Goal: Transaction & Acquisition: Purchase product/service

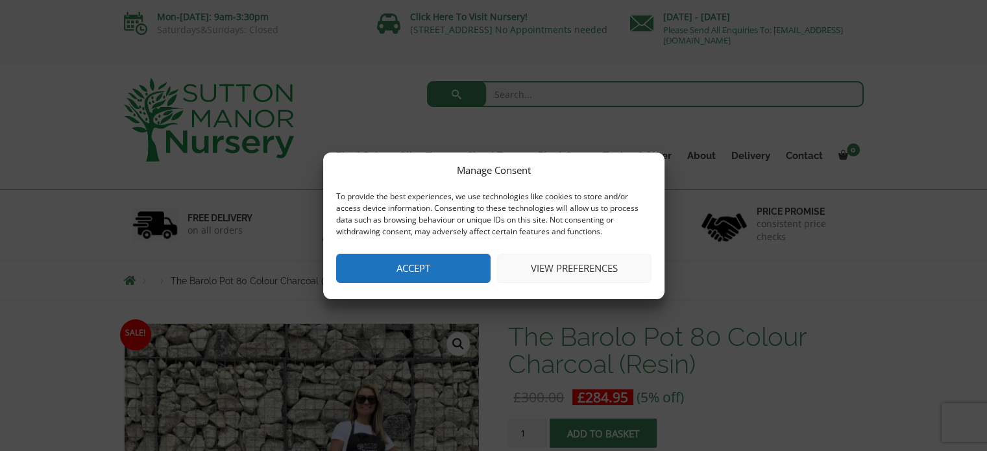
click at [457, 272] on button "Accept" at bounding box center [413, 268] width 154 height 29
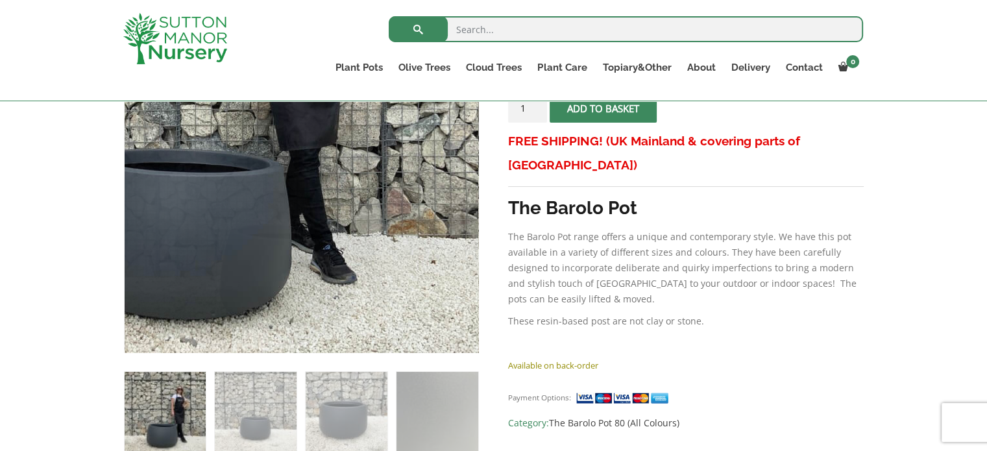
scroll to position [324, 0]
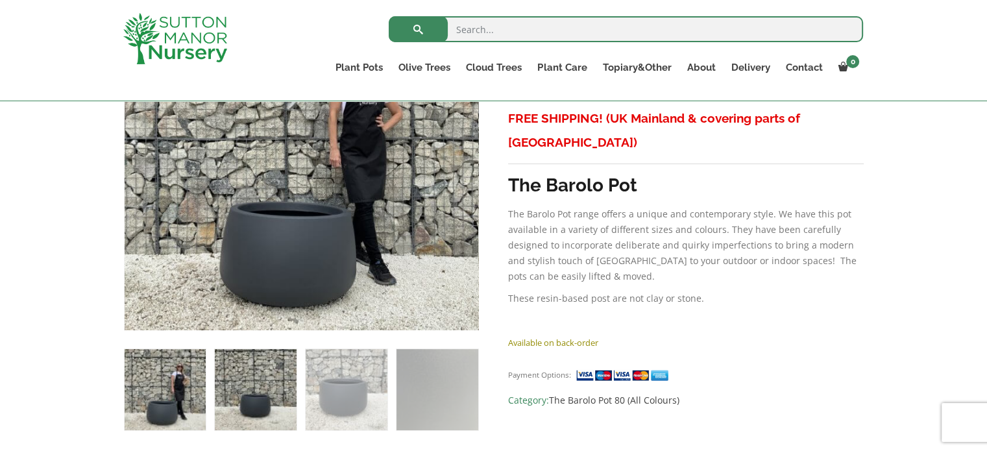
click at [244, 404] on img at bounding box center [255, 389] width 81 height 81
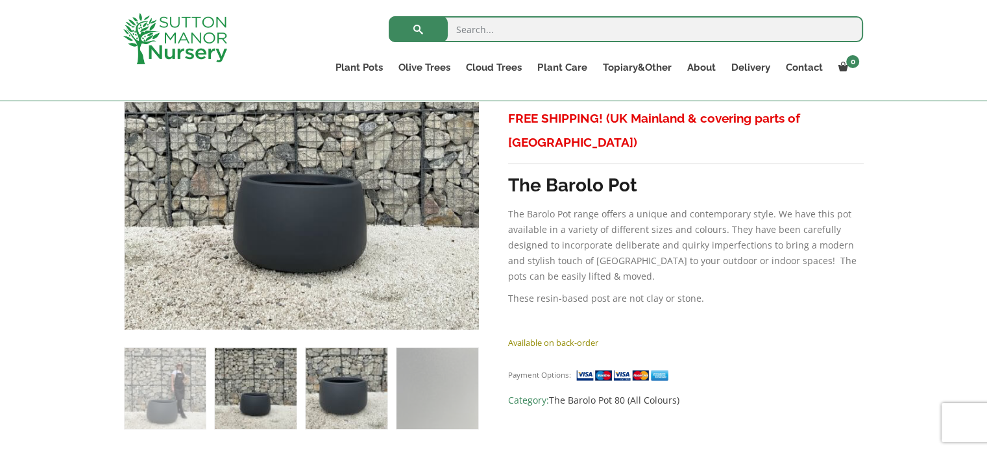
click at [332, 395] on img at bounding box center [346, 388] width 81 height 81
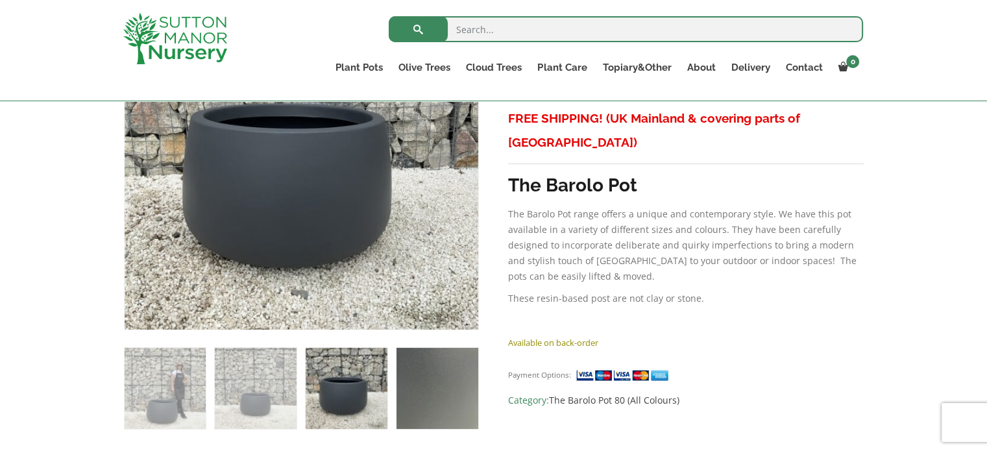
click at [428, 391] on img at bounding box center [436, 388] width 81 height 81
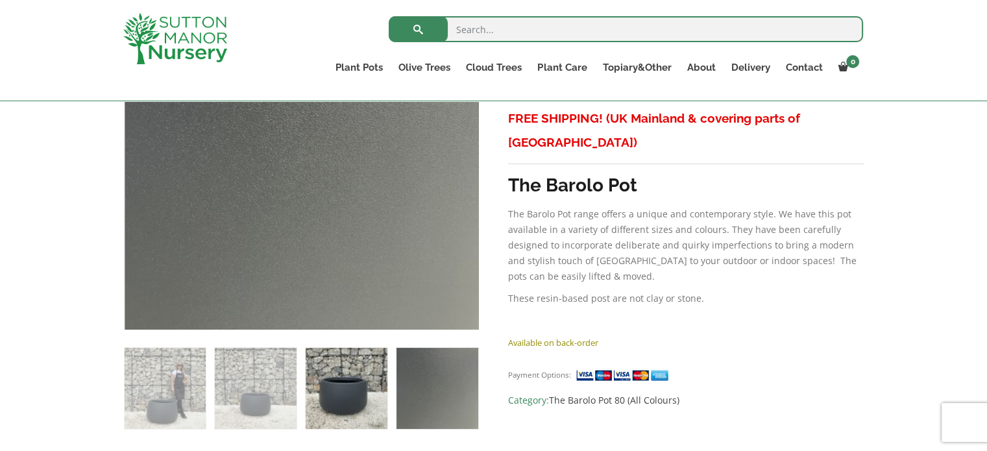
click at [356, 396] on img at bounding box center [346, 388] width 81 height 81
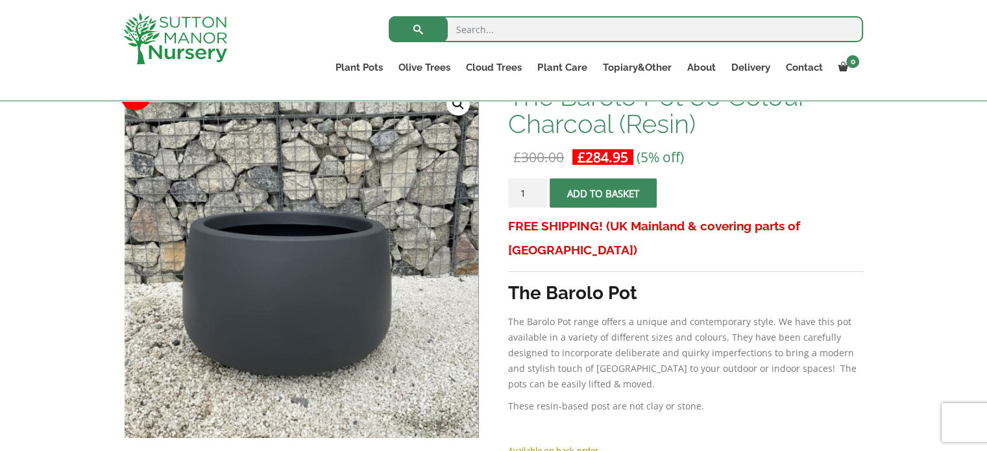
scroll to position [195, 0]
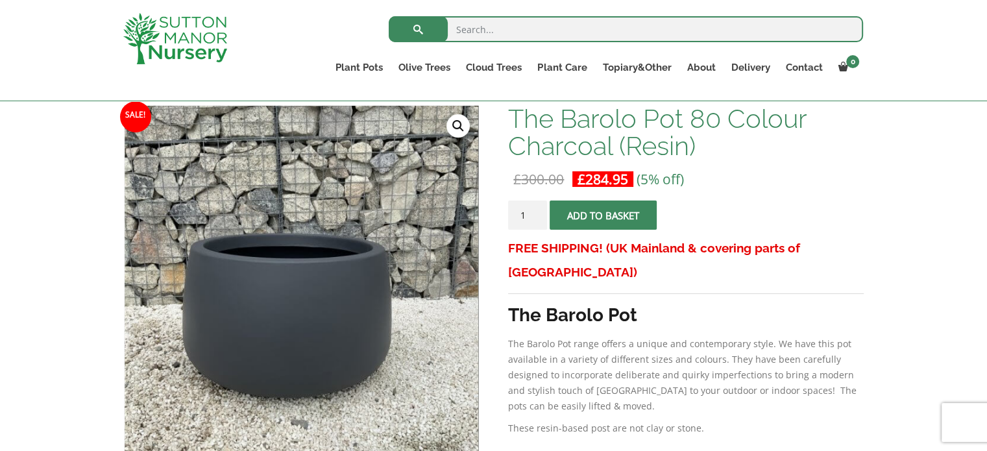
click at [603, 215] on span "submit" at bounding box center [603, 215] width 0 height 0
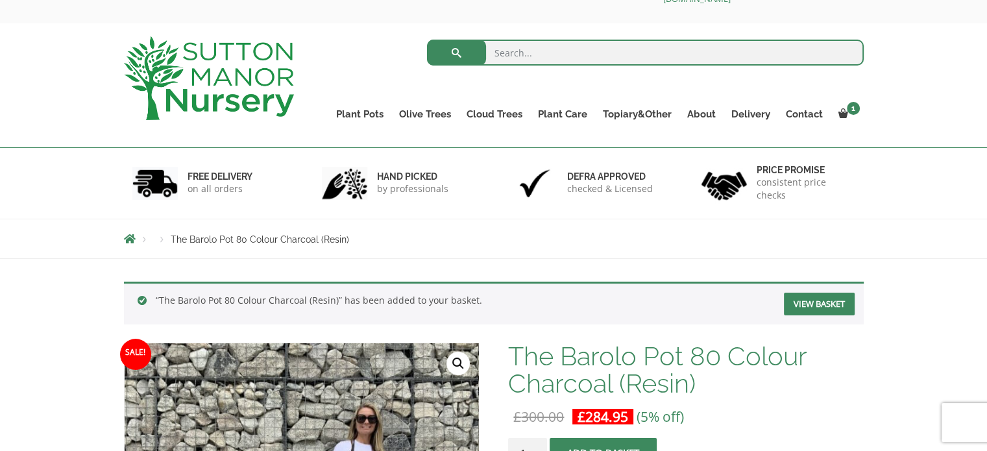
scroll to position [65, 0]
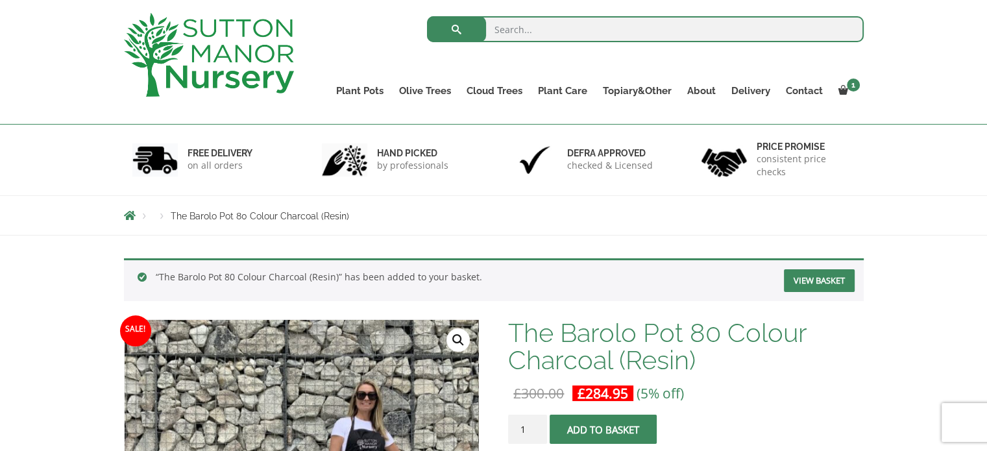
click at [828, 280] on link "View basket" at bounding box center [819, 280] width 71 height 23
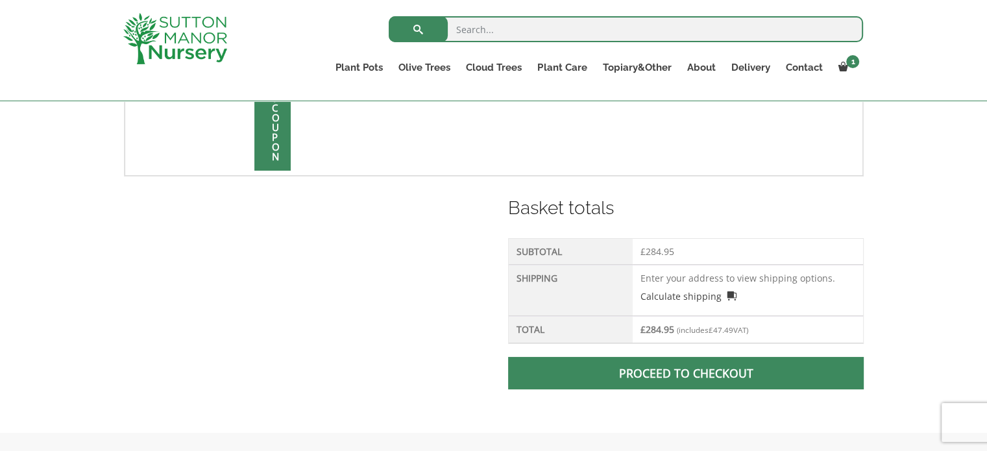
scroll to position [454, 0]
click at [740, 279] on td "Enter your address to view shipping options. Calculate shipping Select a countr…" at bounding box center [748, 289] width 230 height 51
click at [744, 277] on td "Enter your address to view shipping options. Calculate shipping Select a countr…" at bounding box center [748, 289] width 230 height 51
click at [662, 293] on link "Calculate shipping" at bounding box center [688, 296] width 96 height 14
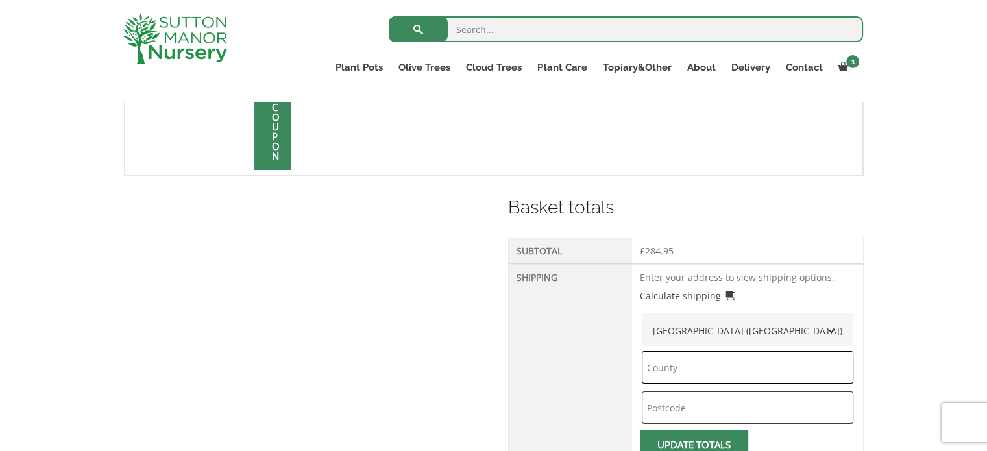
click at [709, 369] on input "text" at bounding box center [748, 367] width 212 height 32
type input "G"
type input "middlesex"
type input "ub6 7la"
click at [694, 445] on span "submit" at bounding box center [694, 445] width 0 height 0
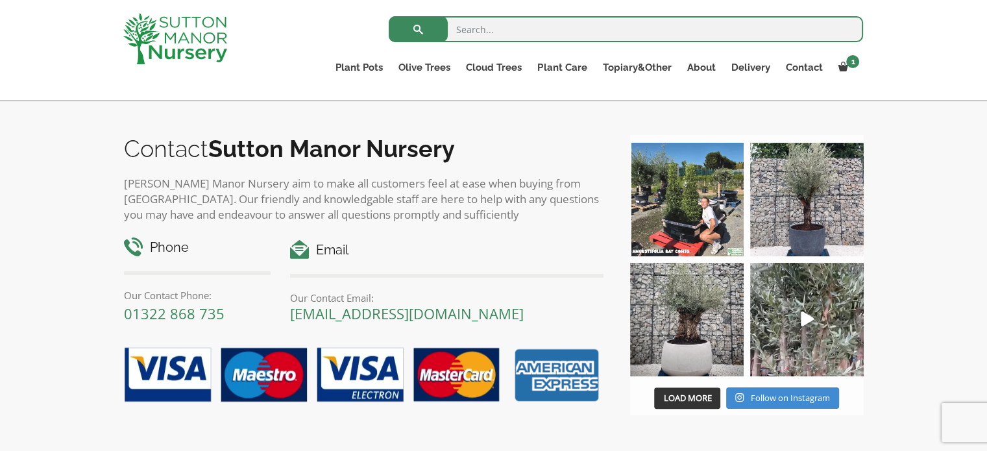
scroll to position [1056, 0]
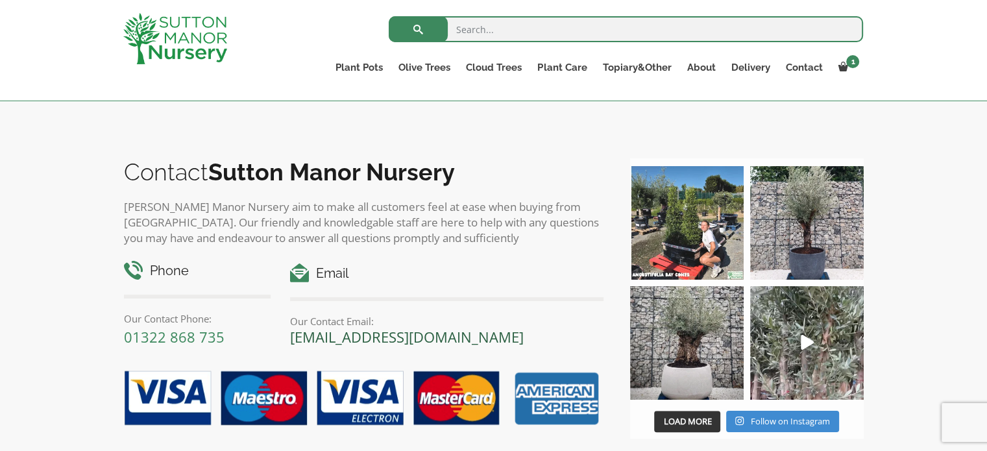
drag, startPoint x: 545, startPoint y: 330, endPoint x: 292, endPoint y: 337, distance: 253.2
click at [292, 337] on p "[EMAIL_ADDRESS][DOMAIN_NAME]" at bounding box center [446, 337] width 313 height 16
copy link "[EMAIL_ADDRESS][DOMAIN_NAME]"
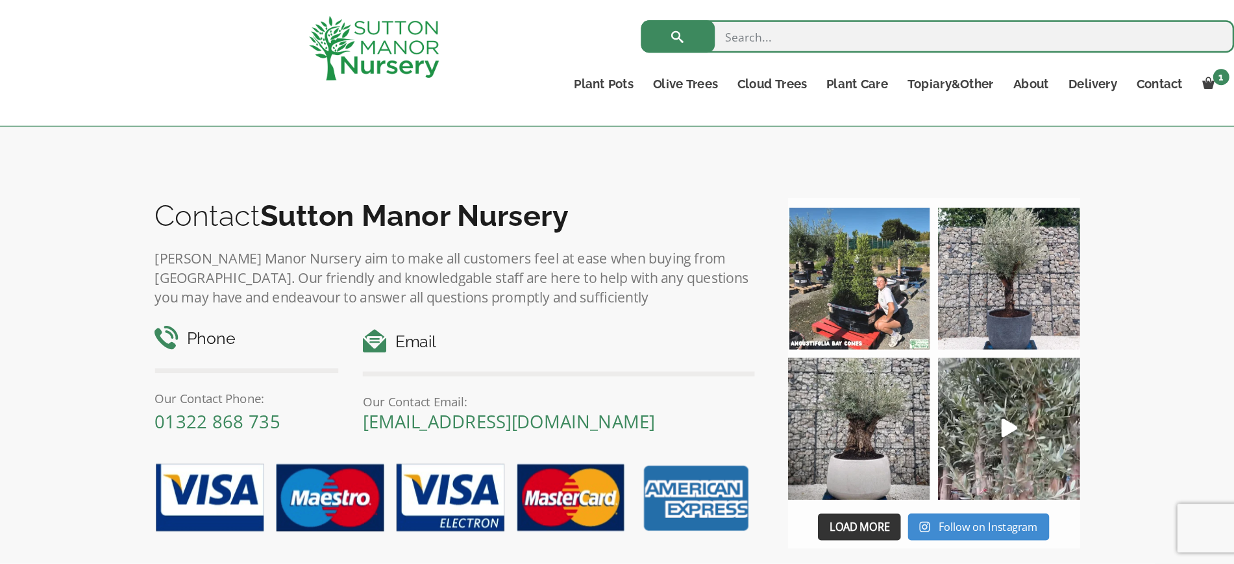
scroll to position [1057, 0]
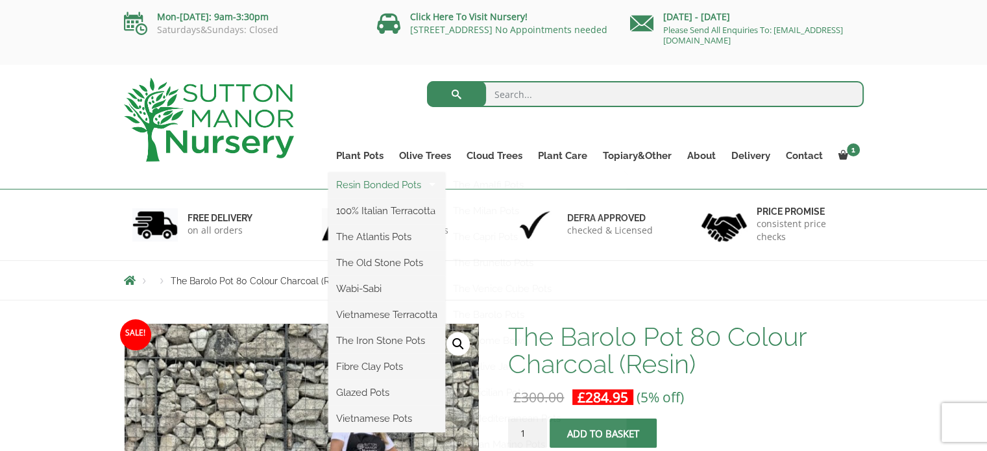
click at [364, 186] on link "Resin Bonded Pots" at bounding box center [386, 184] width 117 height 19
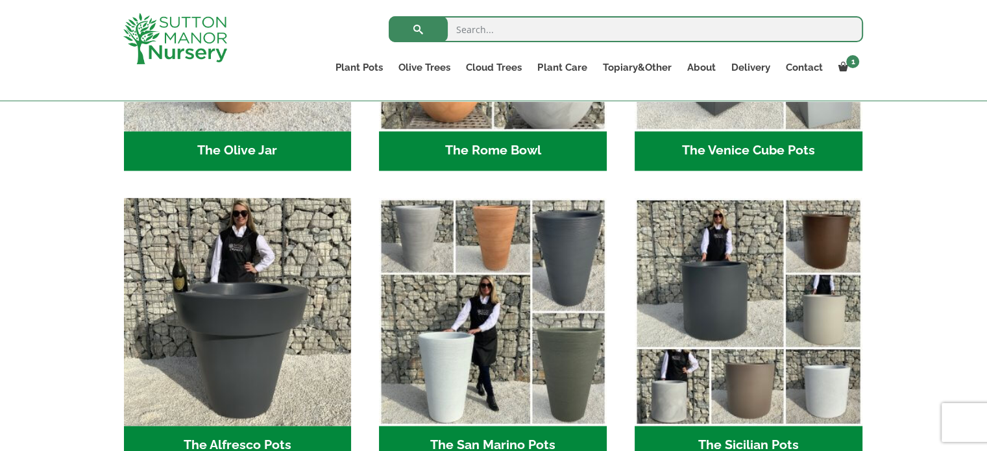
scroll to position [1493, 0]
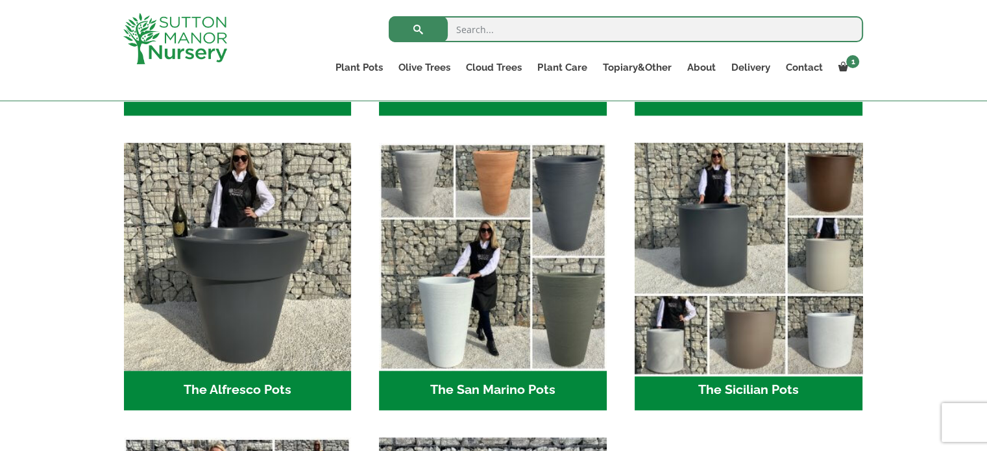
click at [683, 243] on img "Visit product category The Sicilian Pots" at bounding box center [748, 256] width 239 height 239
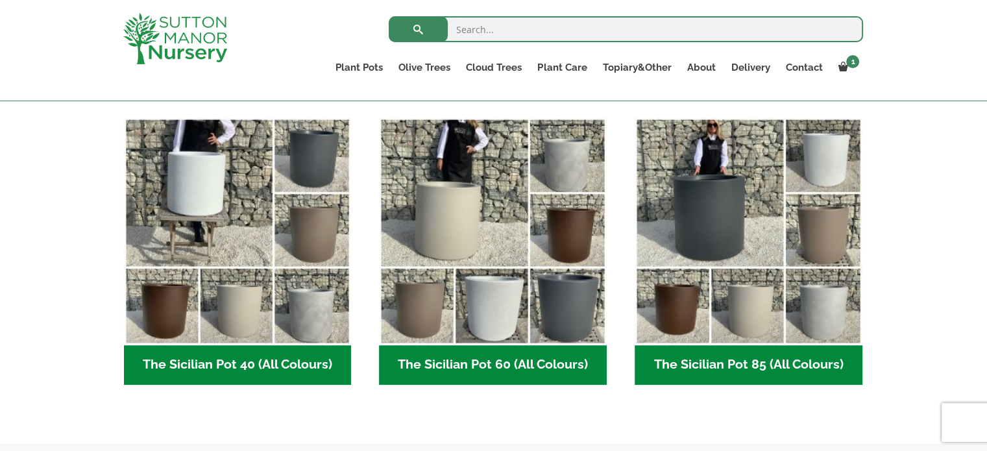
scroll to position [260, 0]
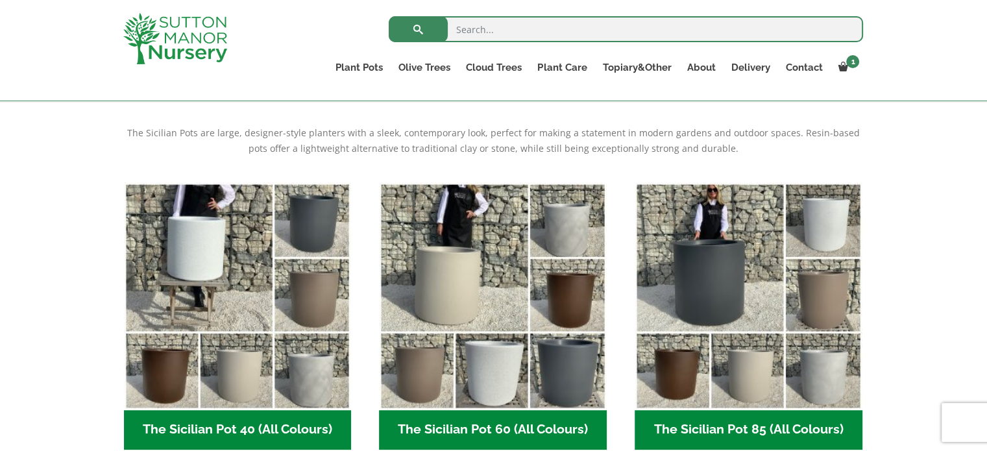
click at [486, 424] on h2 "The Sicilian Pot 60 (All Colours) (6)" at bounding box center [493, 430] width 228 height 40
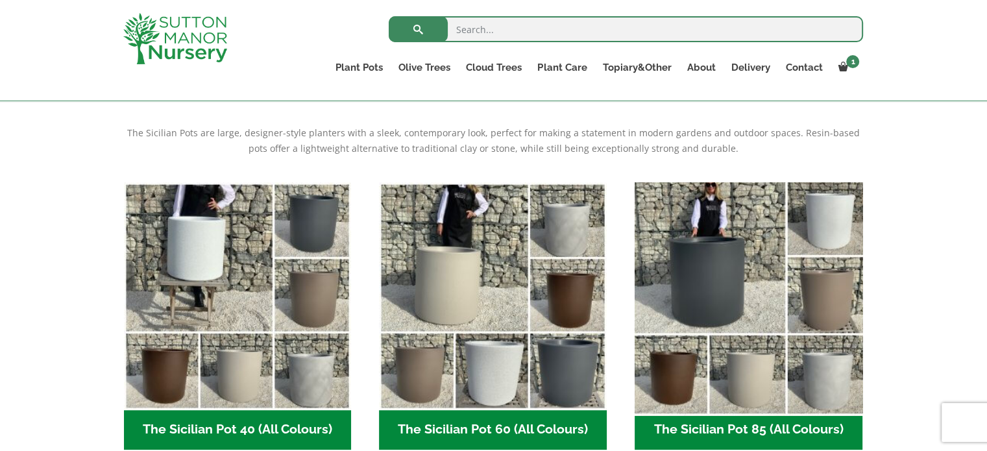
click at [719, 292] on img "Visit product category The Sicilian Pot 85 (All Colours)" at bounding box center [748, 296] width 239 height 239
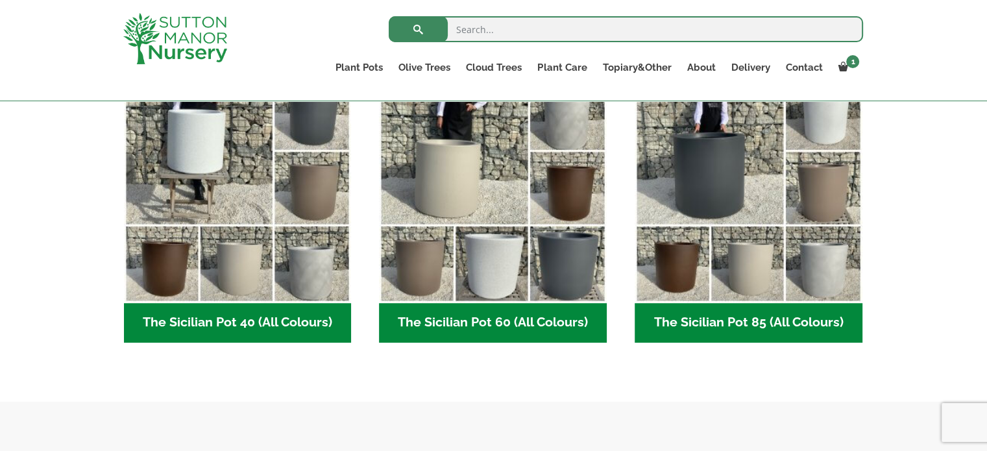
scroll to position [389, 0]
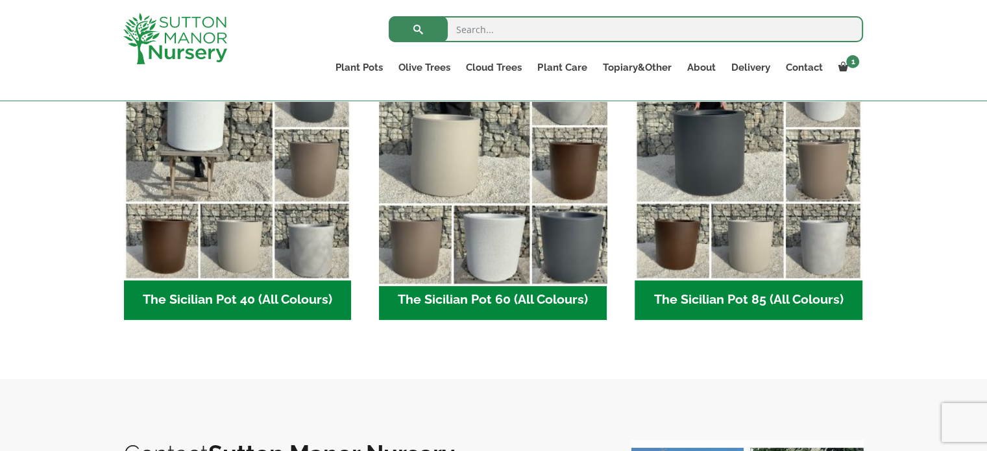
click at [498, 243] on img "Visit product category The Sicilian Pot 60 (All Colours)" at bounding box center [493, 166] width 239 height 239
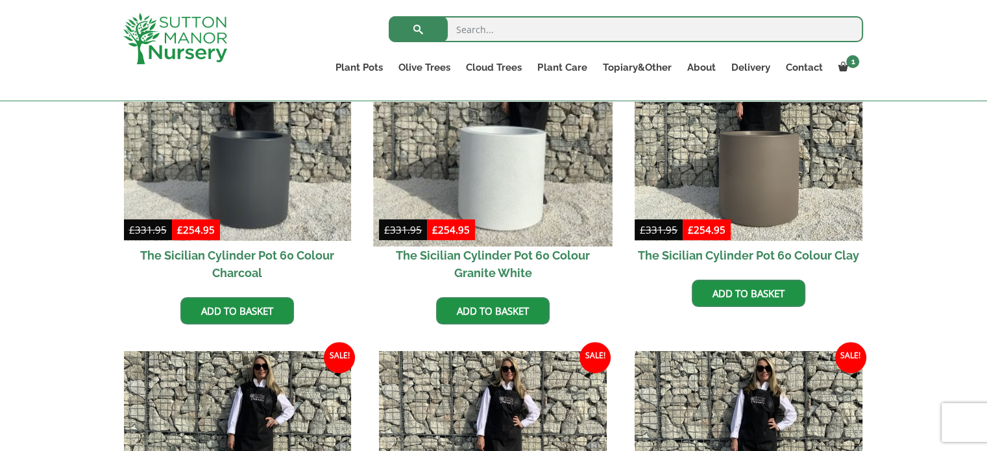
scroll to position [454, 0]
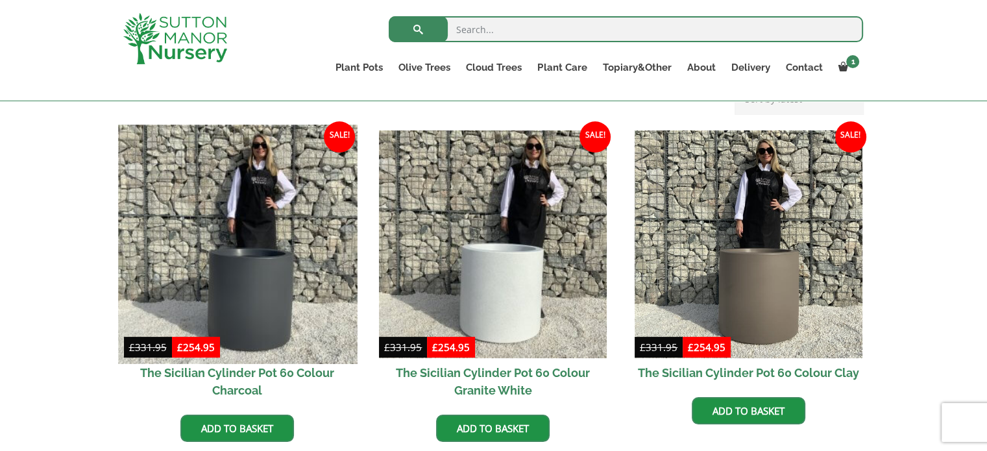
click at [256, 265] on img at bounding box center [237, 244] width 239 height 239
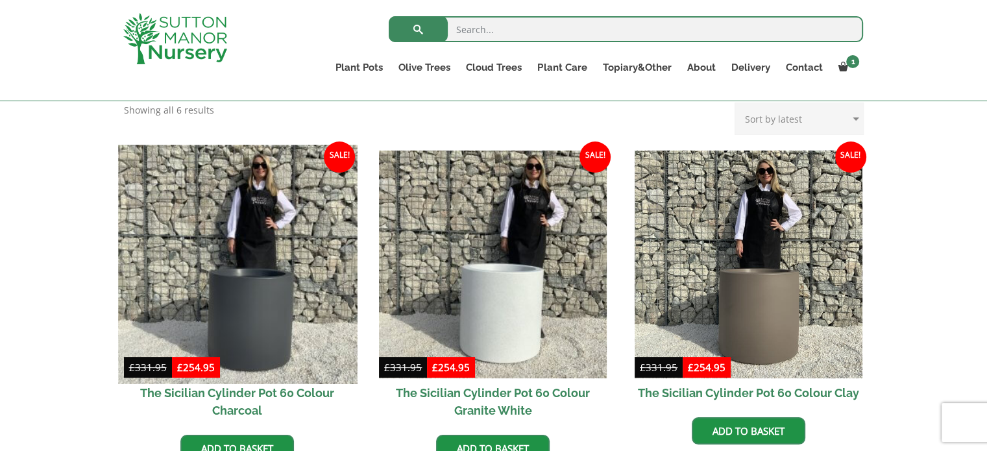
scroll to position [260, 0]
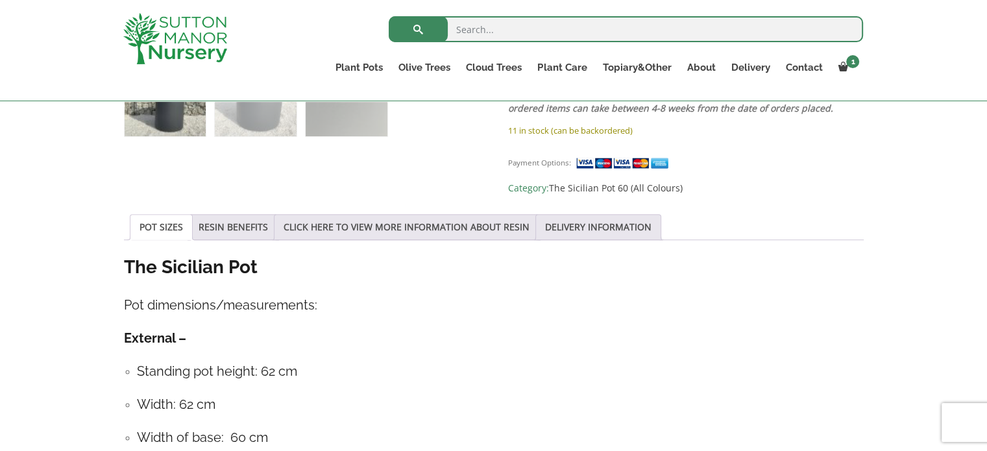
scroll to position [779, 0]
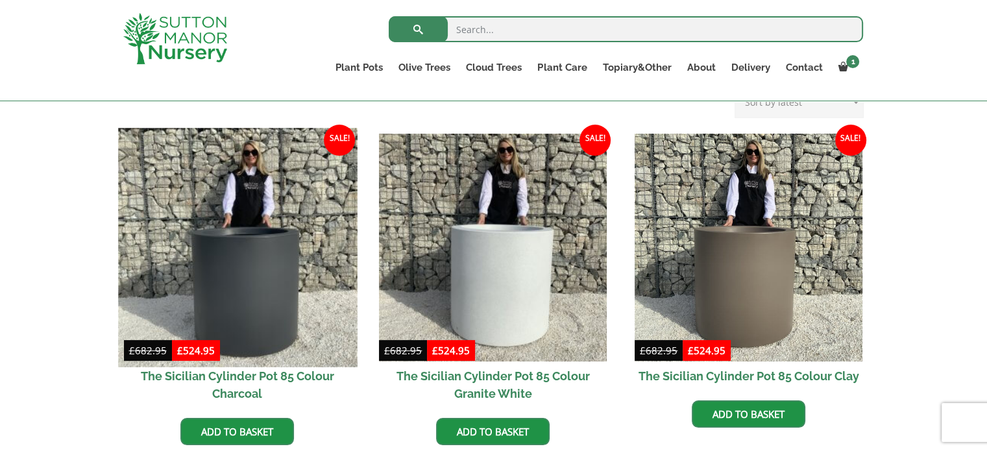
scroll to position [260, 0]
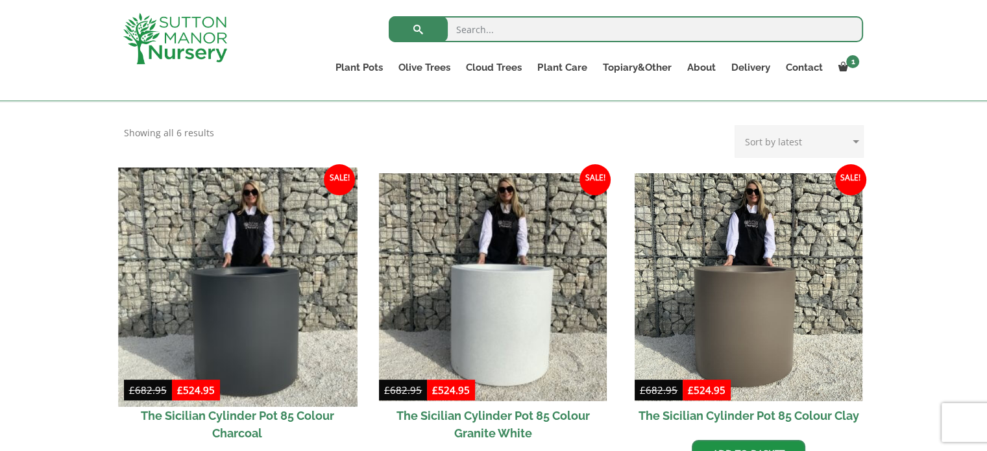
click at [236, 298] on img at bounding box center [237, 286] width 239 height 239
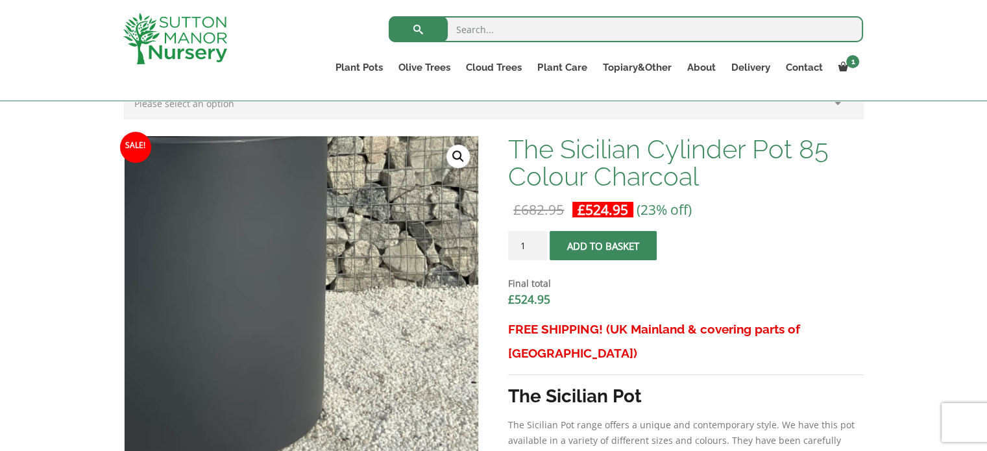
scroll to position [260, 0]
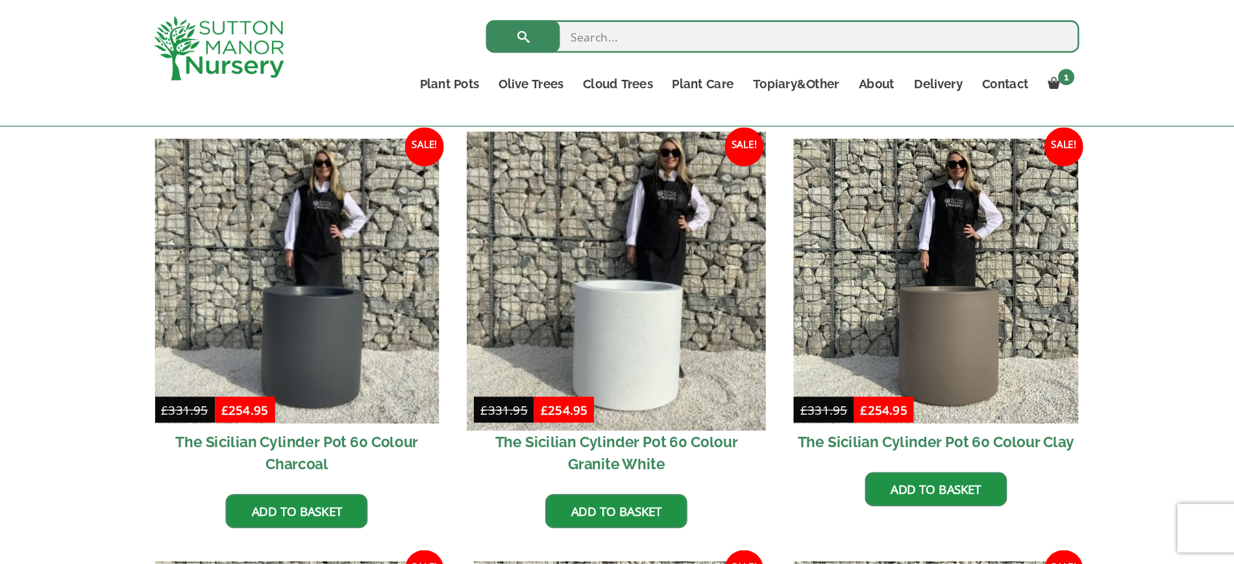
scroll to position [324, 0]
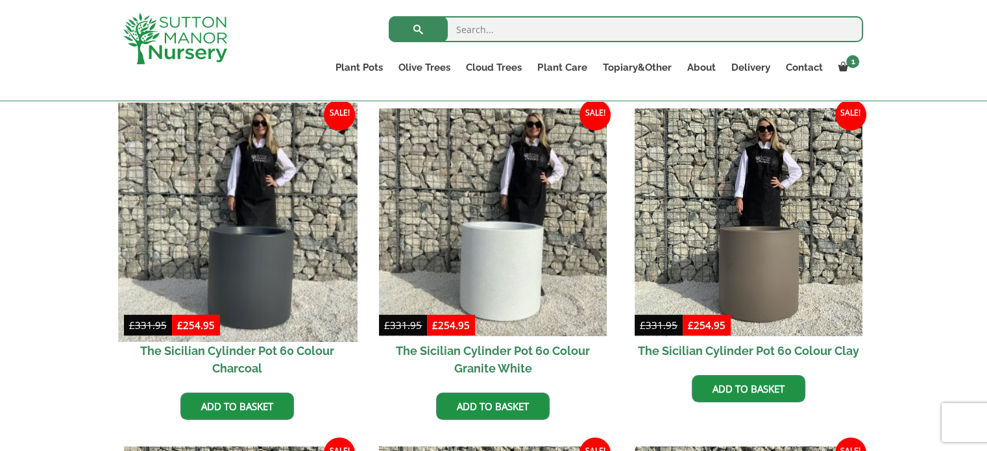
click at [241, 266] on img at bounding box center [237, 222] width 239 height 239
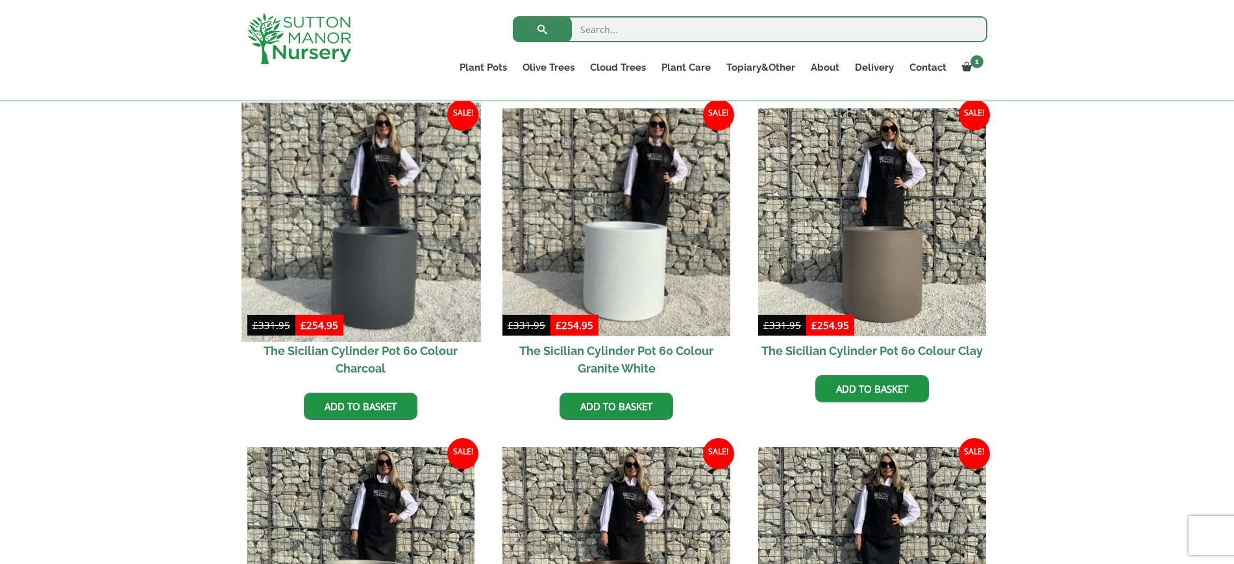
click at [366, 276] on img at bounding box center [360, 222] width 239 height 239
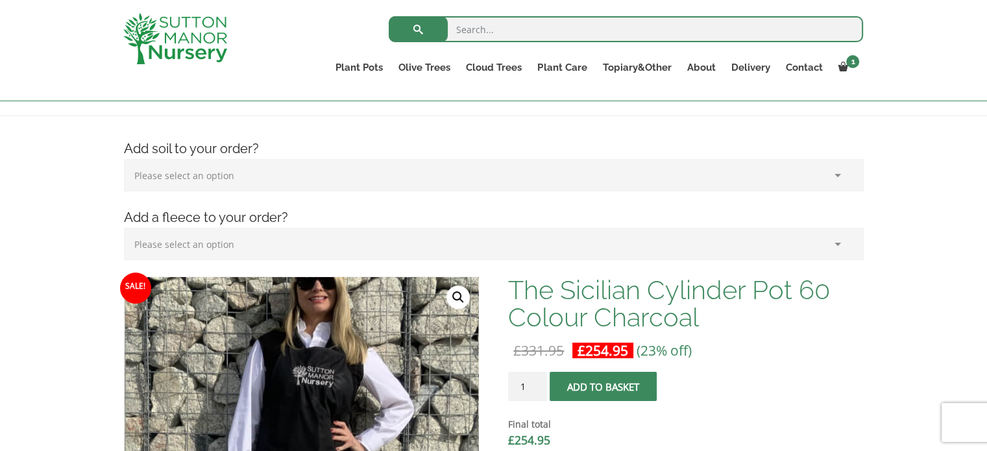
scroll to position [195, 0]
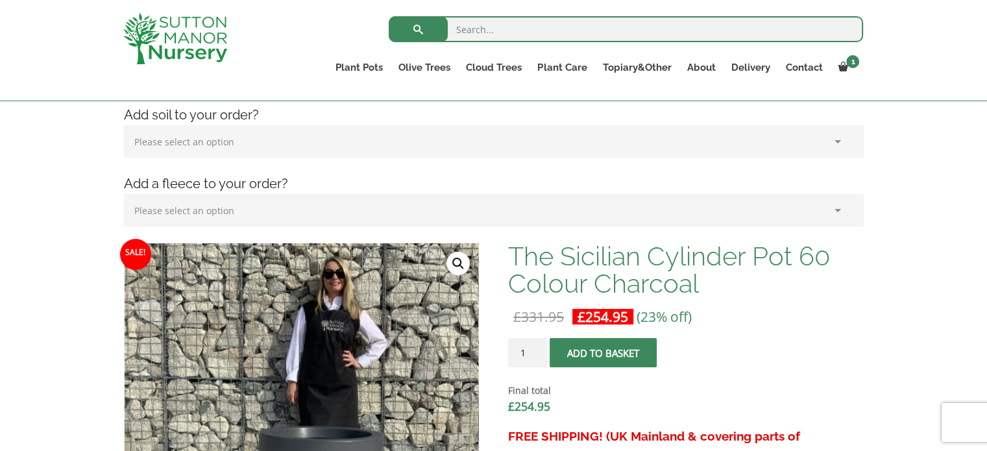
click at [347, 218] on select "Please select an option (x1) Horticultural Fleece (£24.95)" at bounding box center [494, 210] width 740 height 32
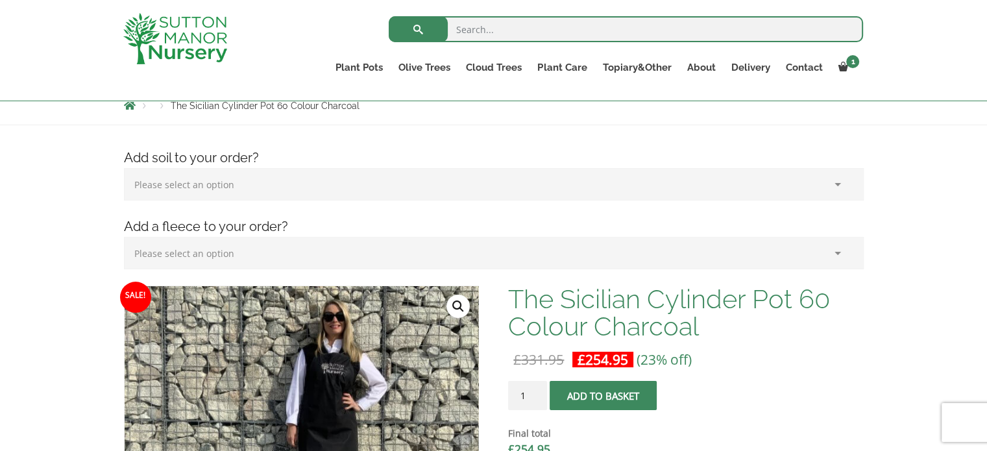
scroll to position [130, 0]
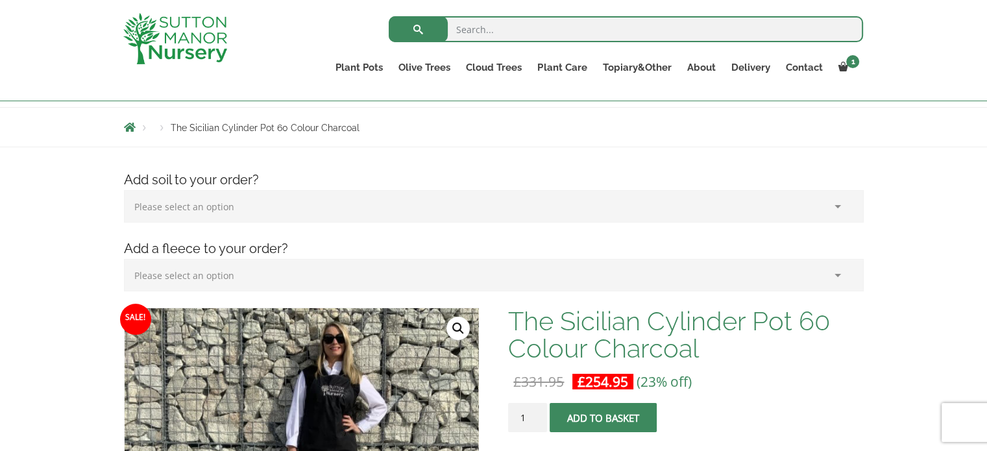
click at [352, 205] on select "Please select an option (x1) 75L Bag (£34.99) (x2) 75L Bag (£69.98) (x3) 75L Ba…" at bounding box center [494, 206] width 740 height 32
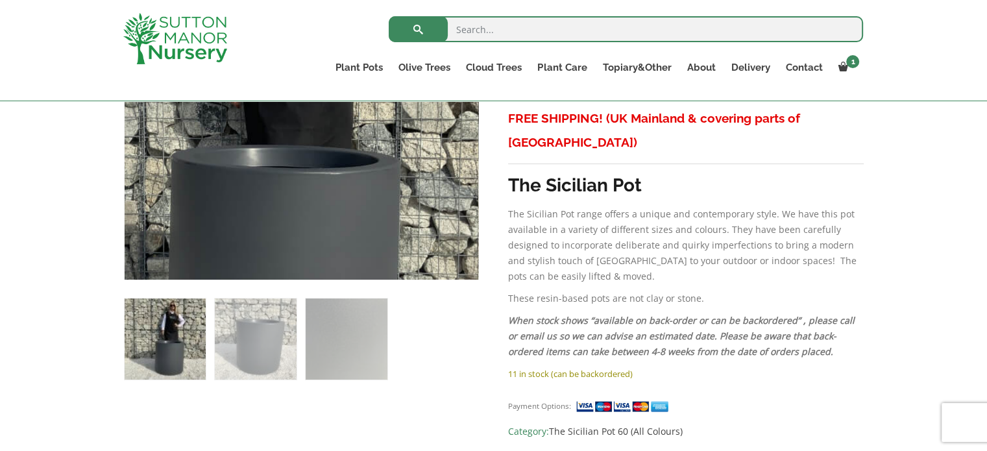
scroll to position [584, 0]
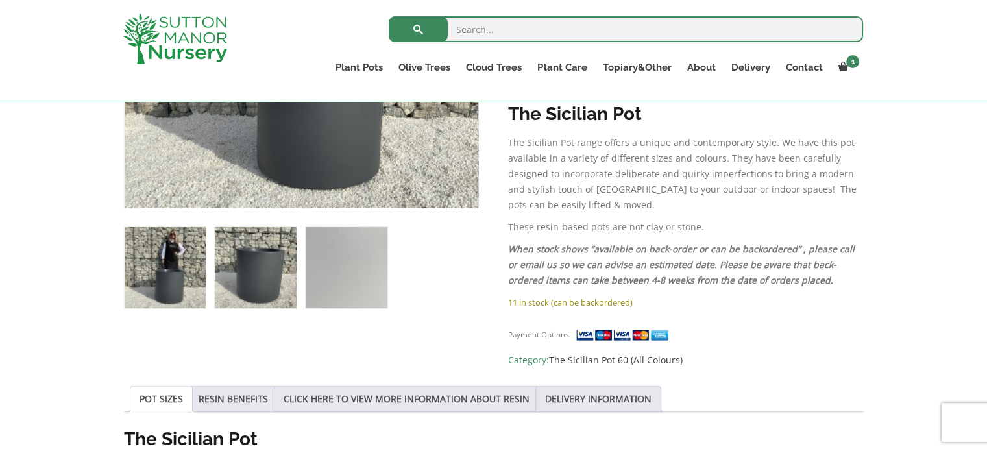
click at [273, 287] on img at bounding box center [255, 267] width 81 height 81
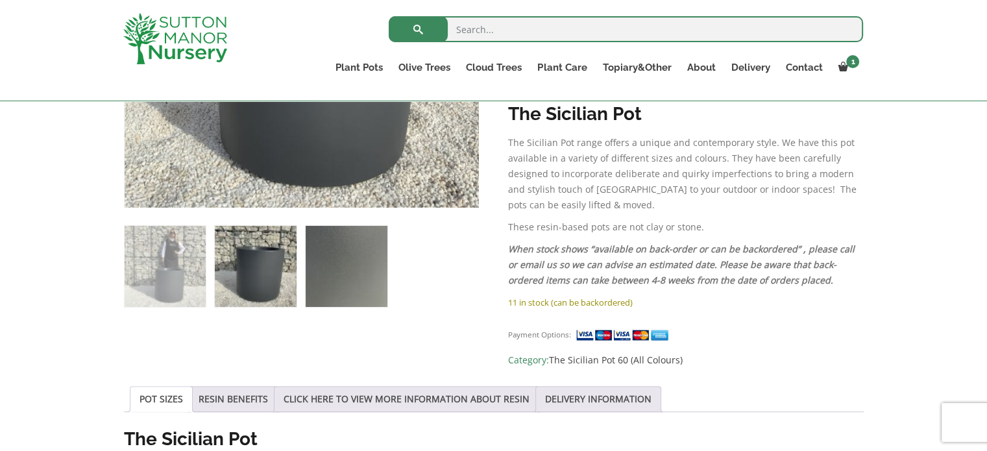
click at [335, 285] on img at bounding box center [346, 266] width 81 height 81
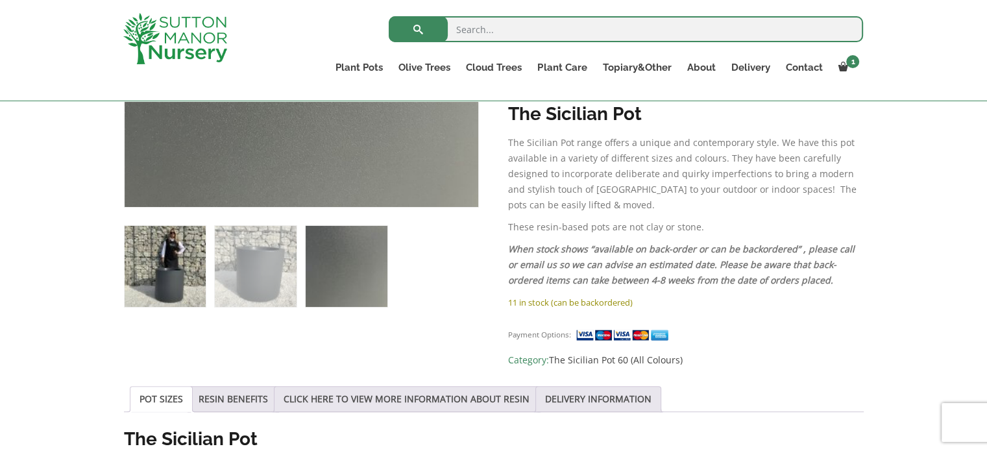
click at [176, 273] on img at bounding box center [165, 266] width 81 height 81
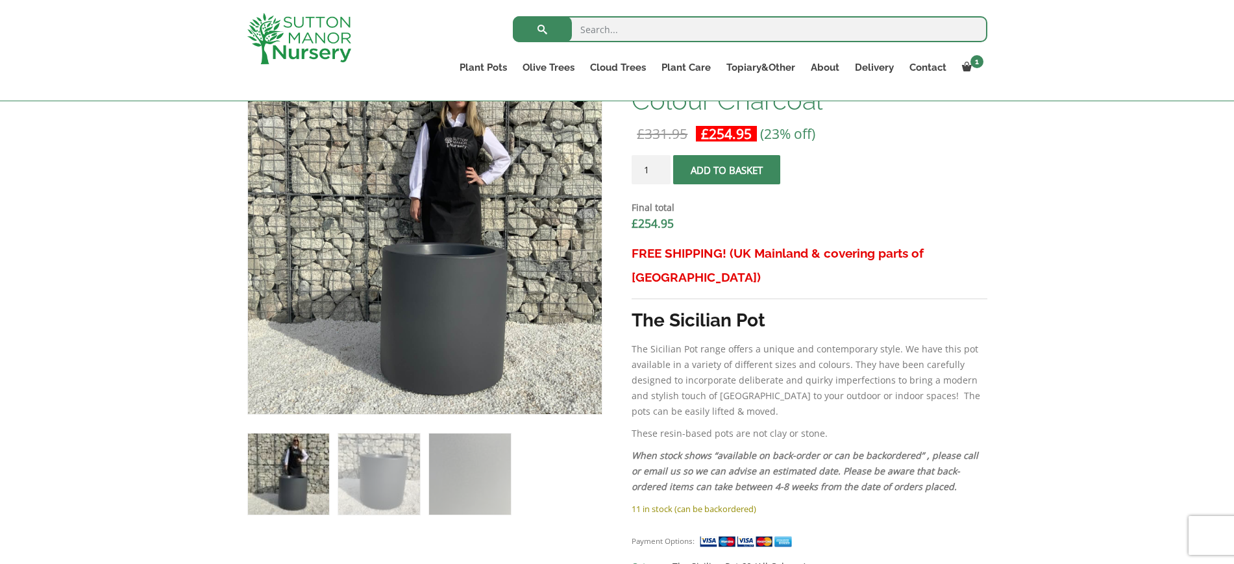
scroll to position [487, 0]
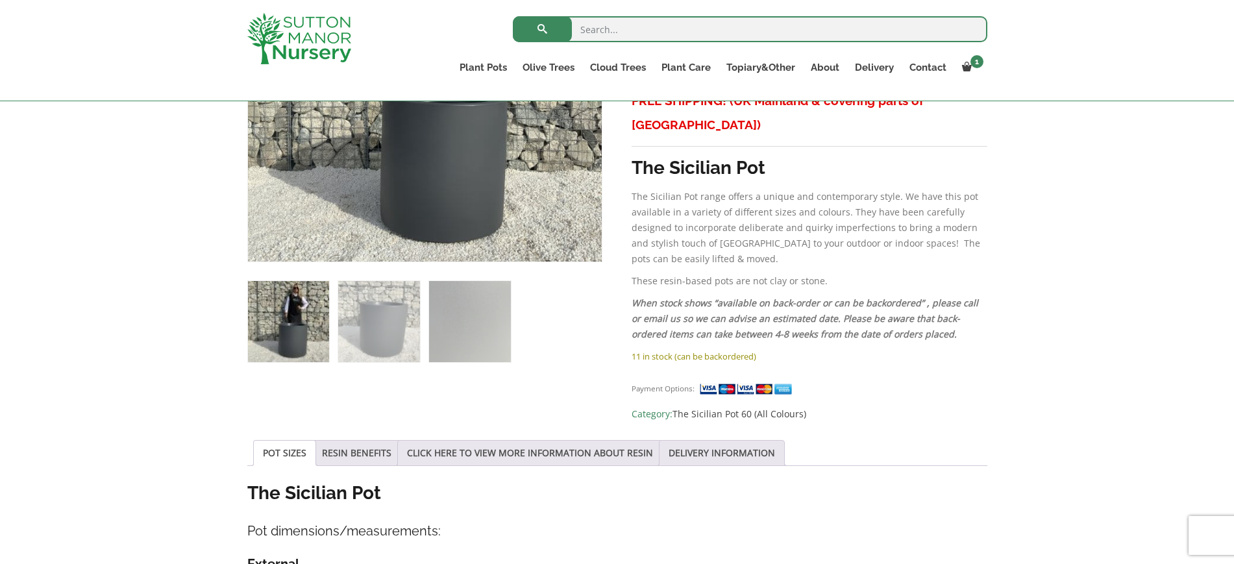
scroll to position [568, 0]
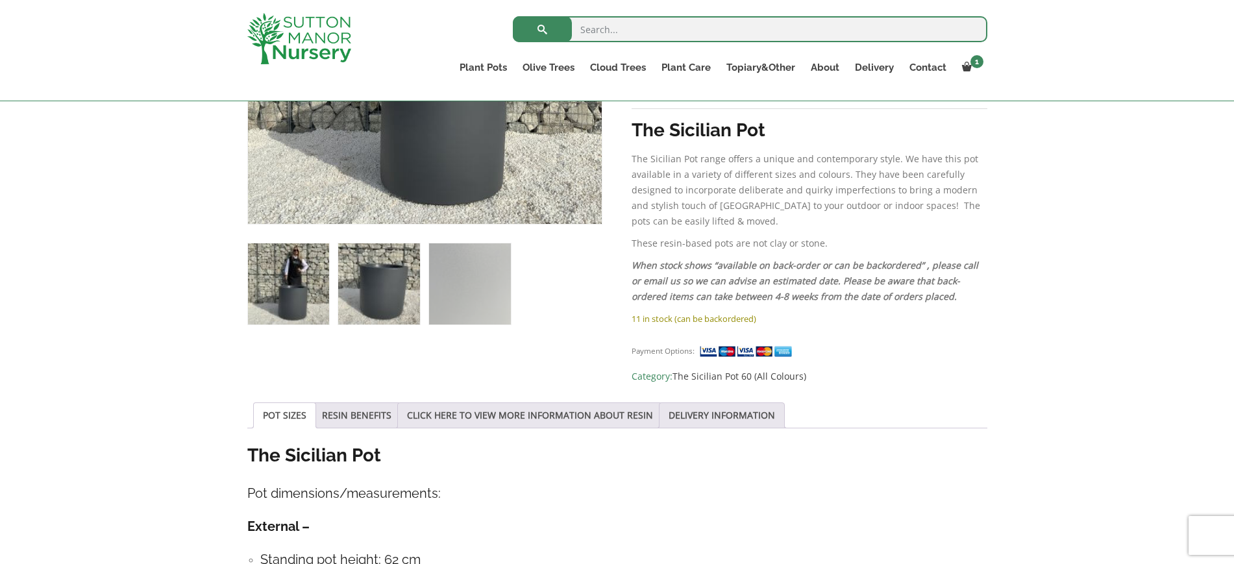
click at [394, 323] on img at bounding box center [378, 283] width 81 height 81
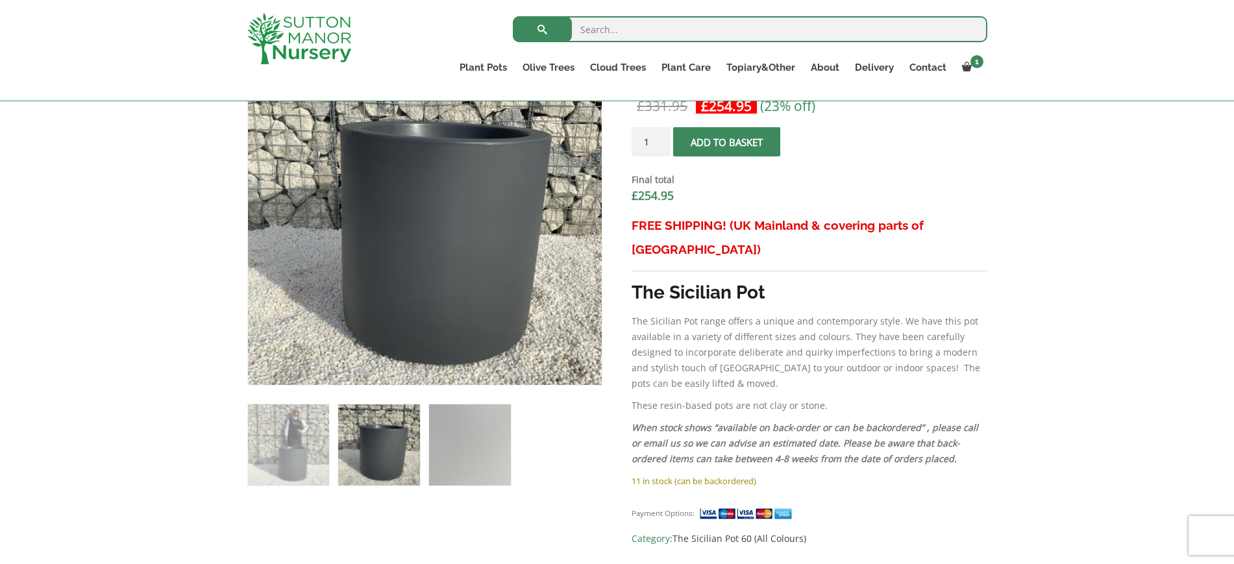
scroll to position [324, 0]
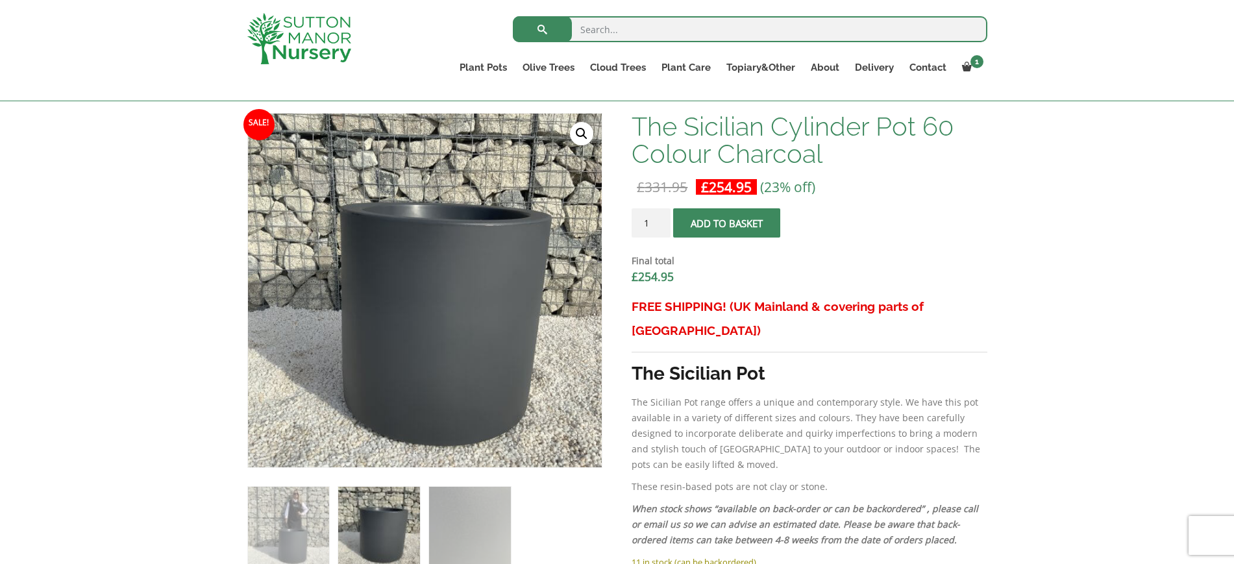
click at [727, 223] on span "submit" at bounding box center [727, 223] width 0 height 0
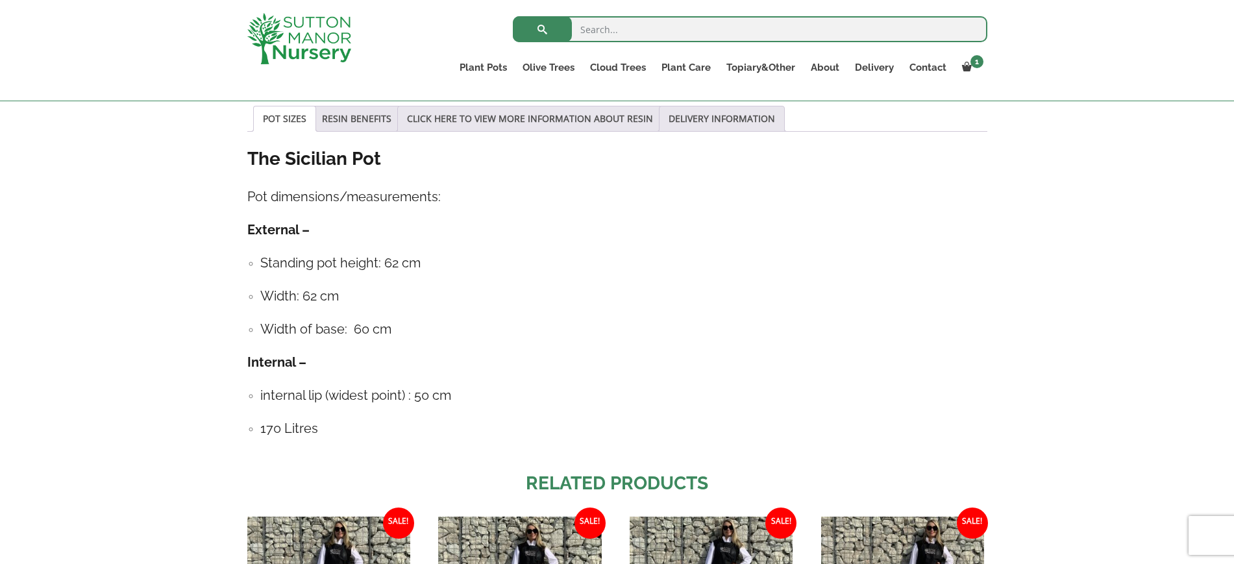
scroll to position [892, 0]
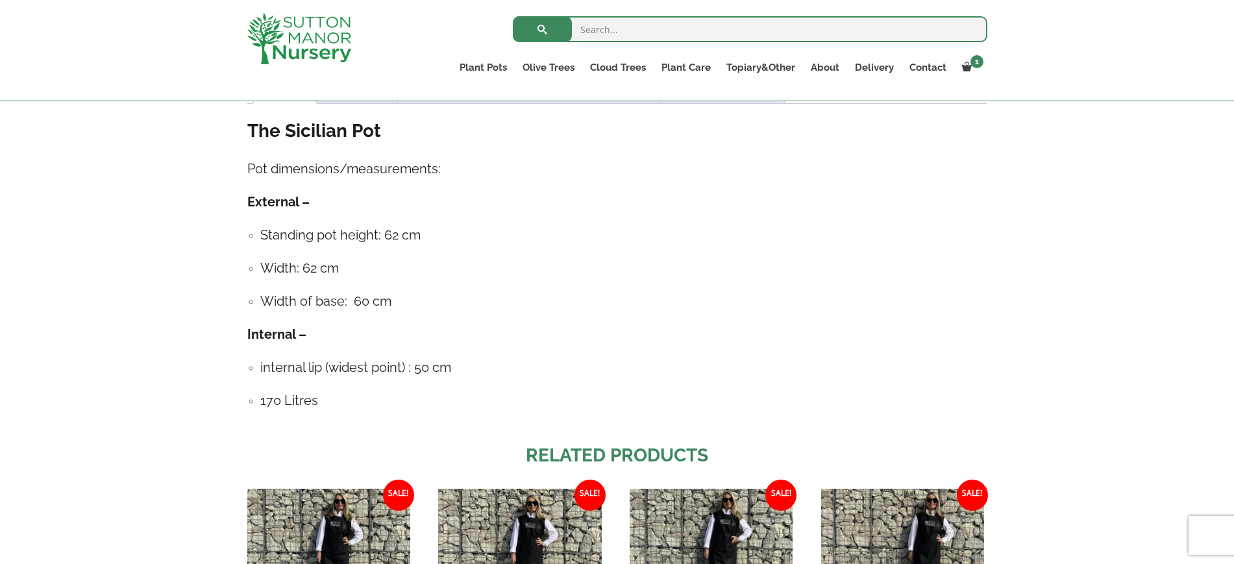
type button "68348"
